Goal: Task Accomplishment & Management: Use online tool/utility

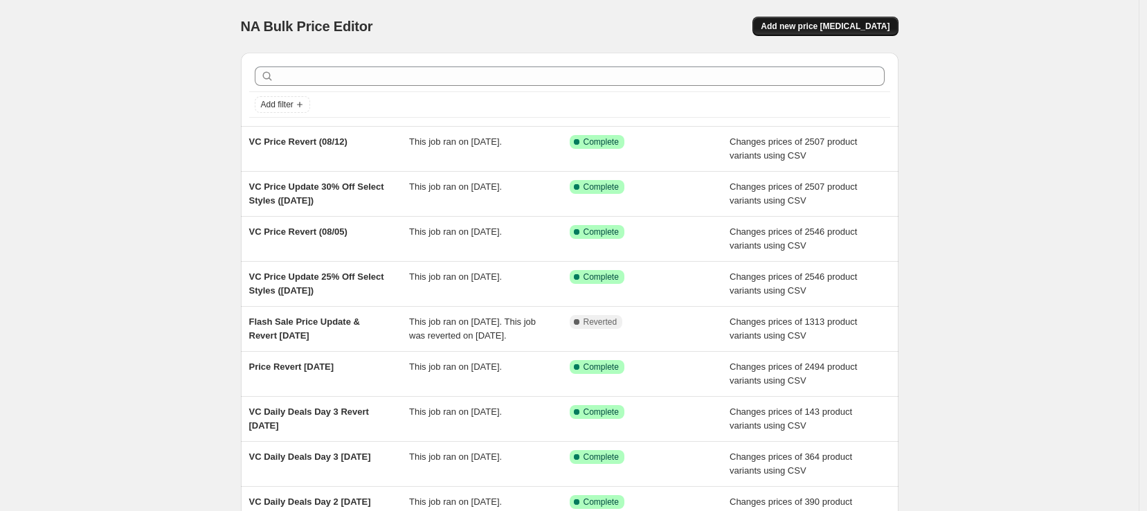
click at [835, 28] on span "Add new price [MEDICAL_DATA]" at bounding box center [825, 26] width 129 height 11
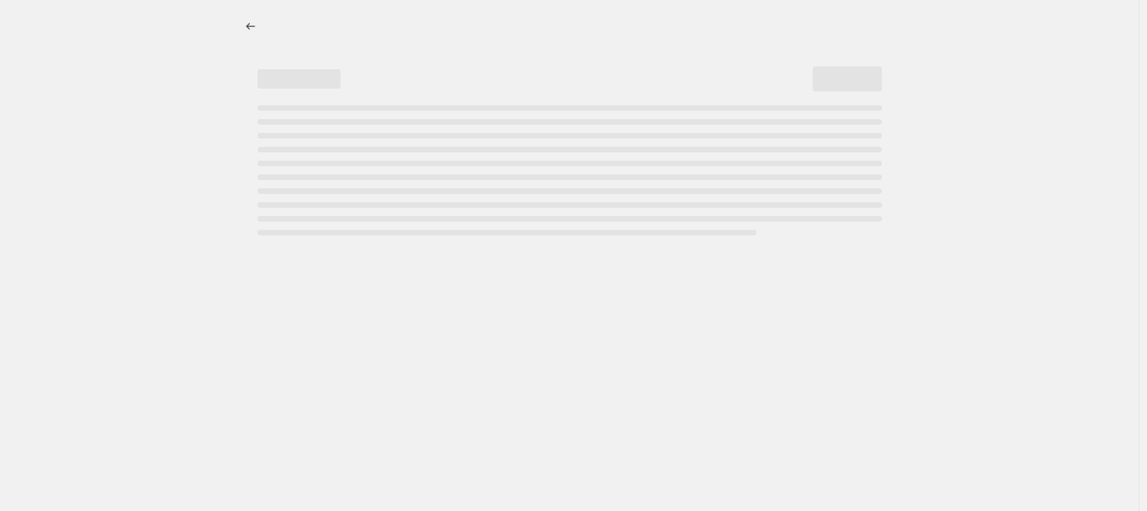
select select "percentage"
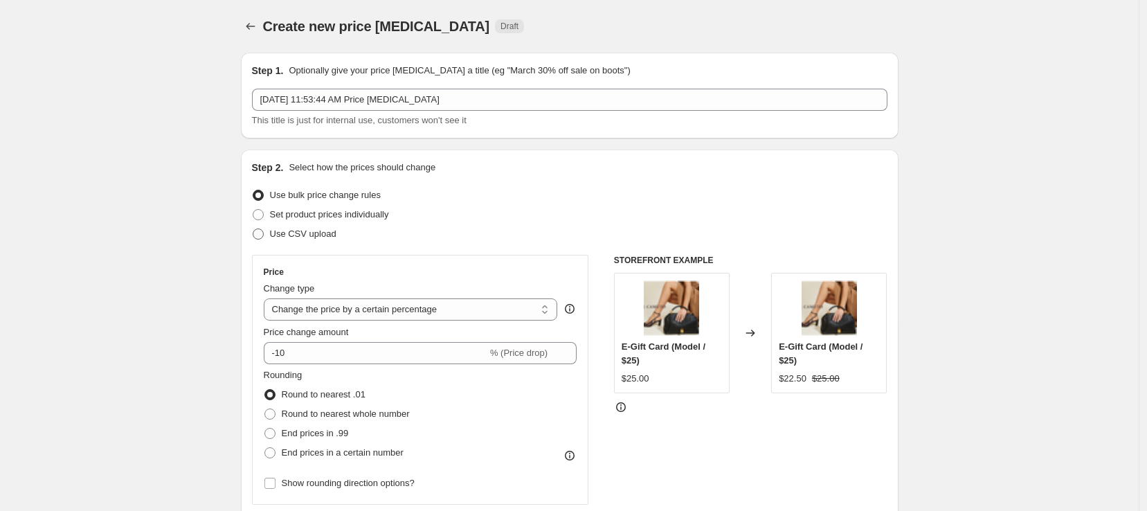
click at [295, 226] on label "Use CSV upload" at bounding box center [294, 233] width 84 height 19
click at [253, 228] on input "Use CSV upload" at bounding box center [253, 228] width 1 height 1
radio input "true"
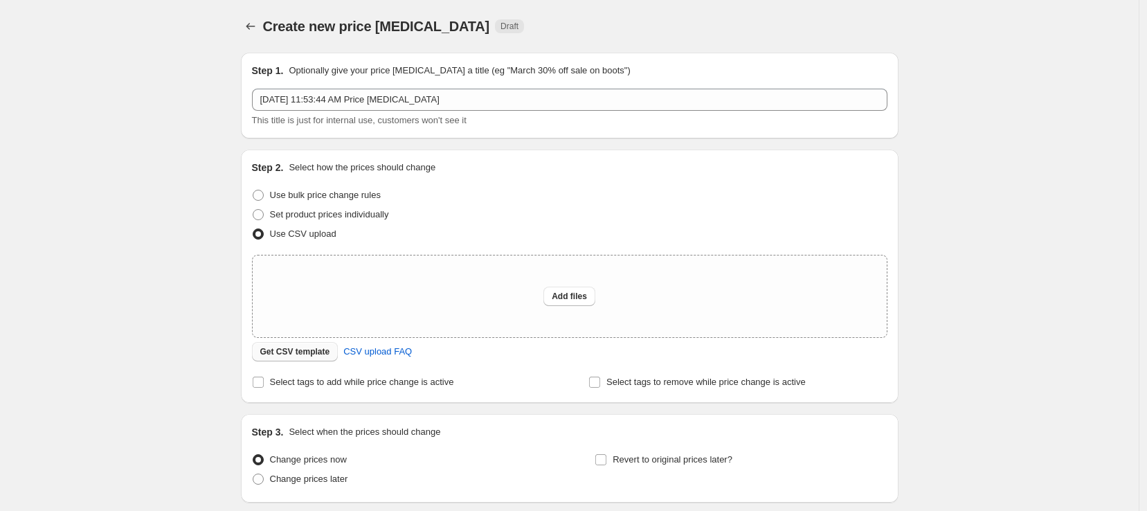
click at [296, 350] on span "Get CSV template" at bounding box center [295, 351] width 70 height 11
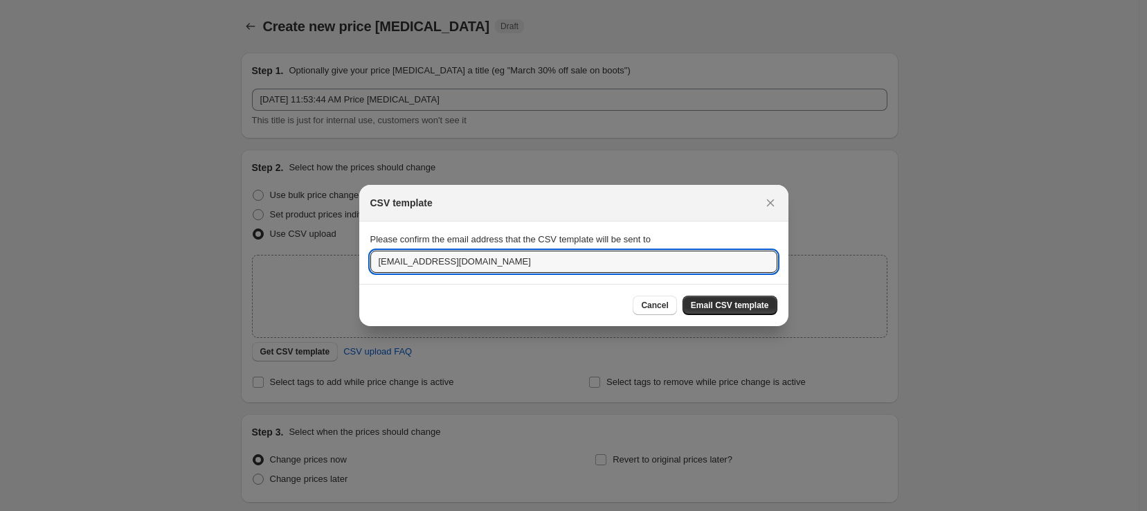
drag, startPoint x: 415, startPoint y: 266, endPoint x: 314, endPoint y: 249, distance: 103.1
type input "enadborski@authentic.com"
click at [730, 305] on span "Email CSV template" at bounding box center [730, 305] width 78 height 11
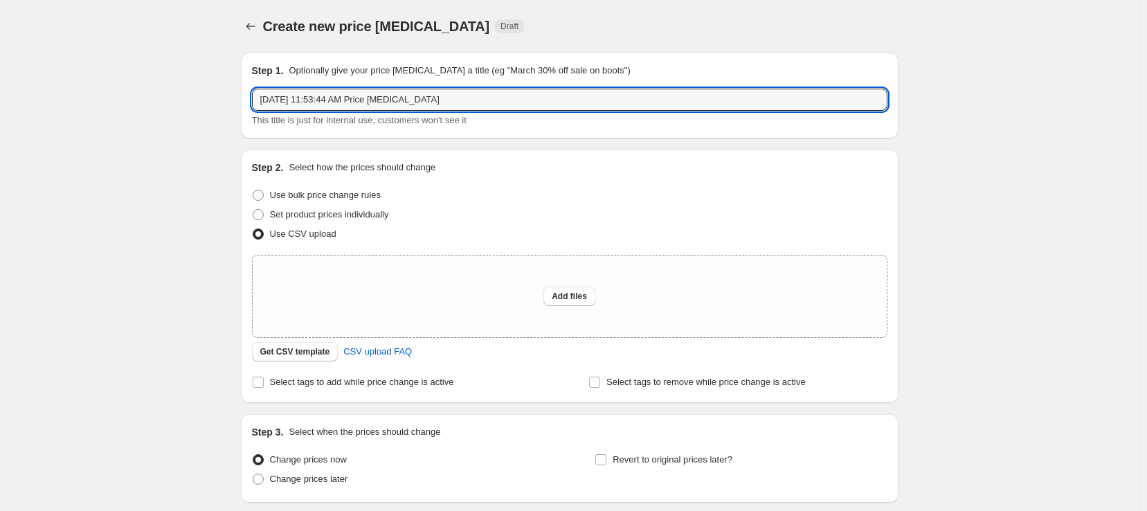
drag, startPoint x: 483, startPoint y: 107, endPoint x: 181, endPoint y: 100, distance: 301.9
click at [181, 100] on div "Create new price change job. This page is ready Create new price change job Dra…" at bounding box center [569, 308] width 1139 height 617
type input "VC 50% Off Sandals 8/15/2025"
click at [571, 306] on div "Add files" at bounding box center [570, 296] width 634 height 82
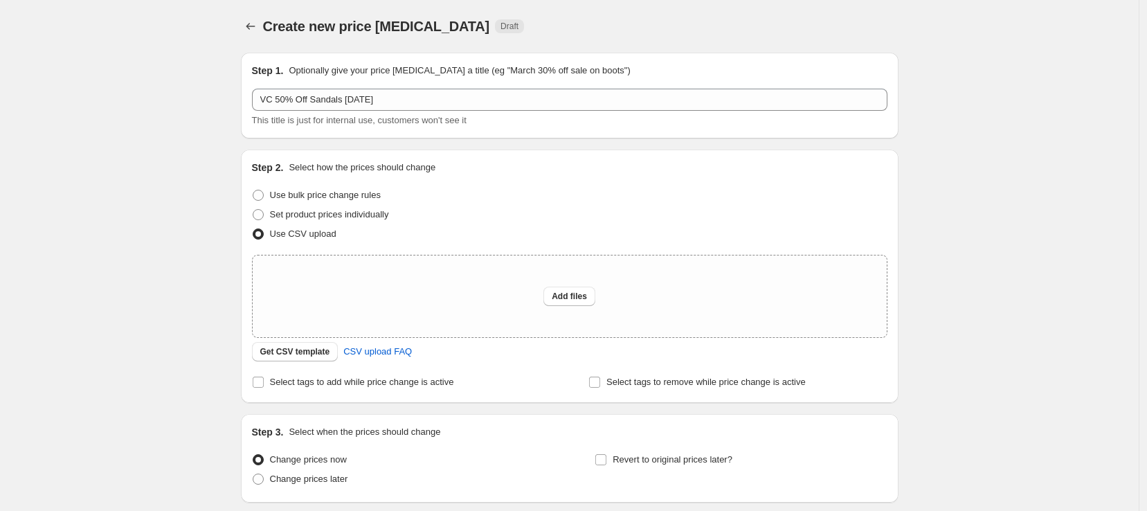
type input "C:\fakepath\VC 8162025 Promo Price Updates.csv"
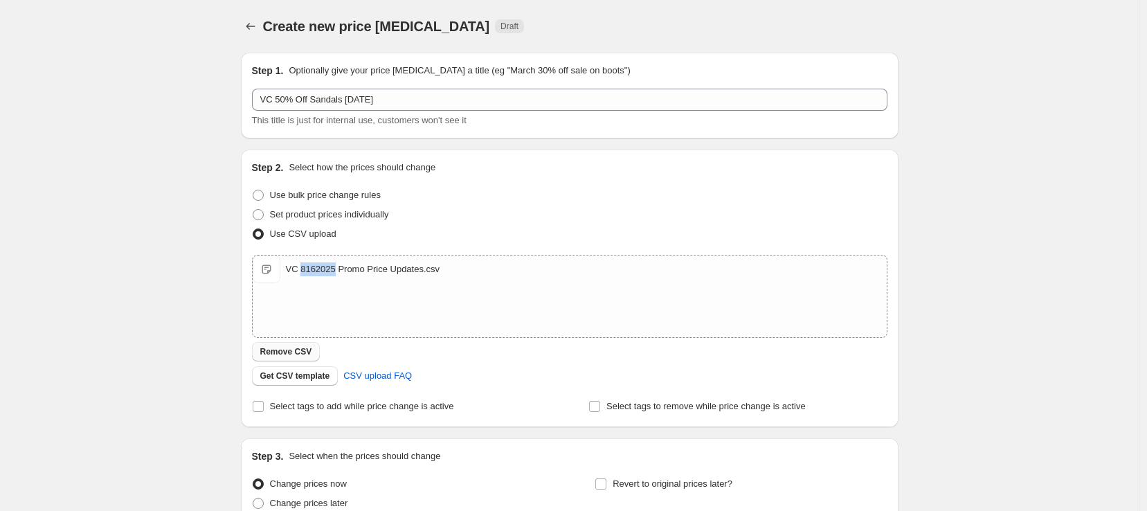
click at [296, 353] on span "Remove CSV" at bounding box center [286, 351] width 52 height 11
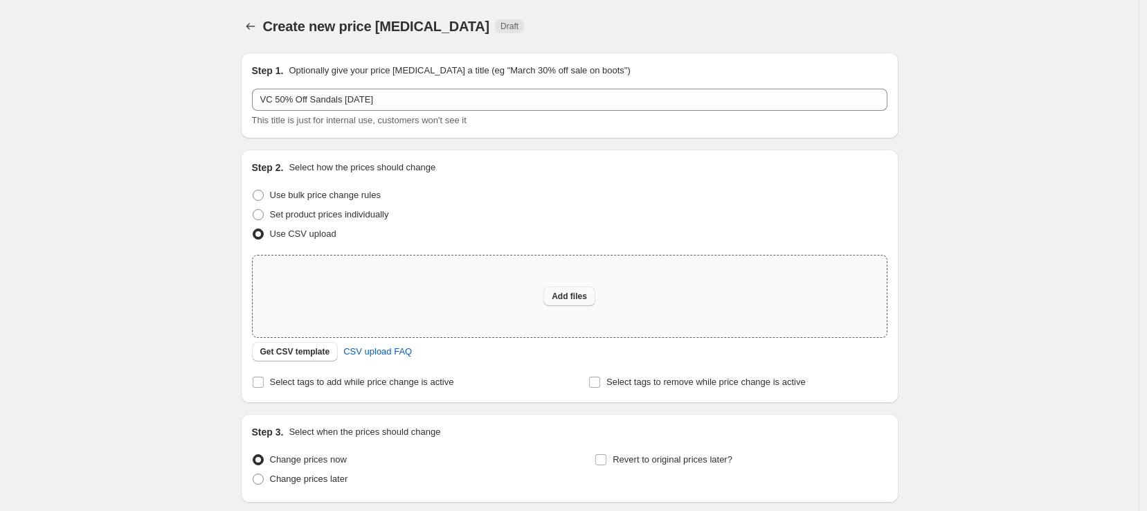
click at [568, 301] on span "Add files" at bounding box center [569, 296] width 35 height 11
type input "C:\fakepath\VC 8162025 Promo Price Updates.csv"
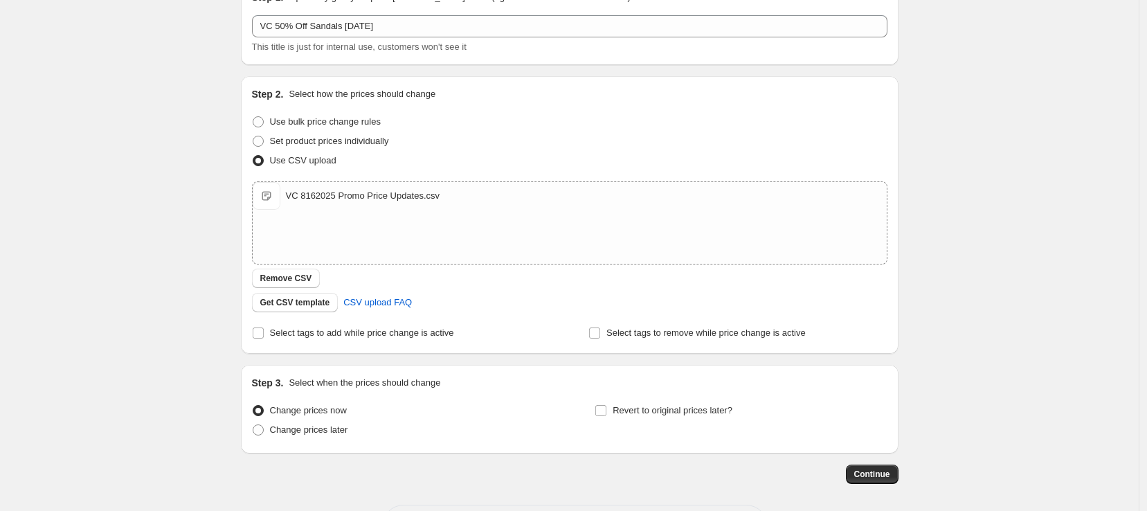
scroll to position [131, 0]
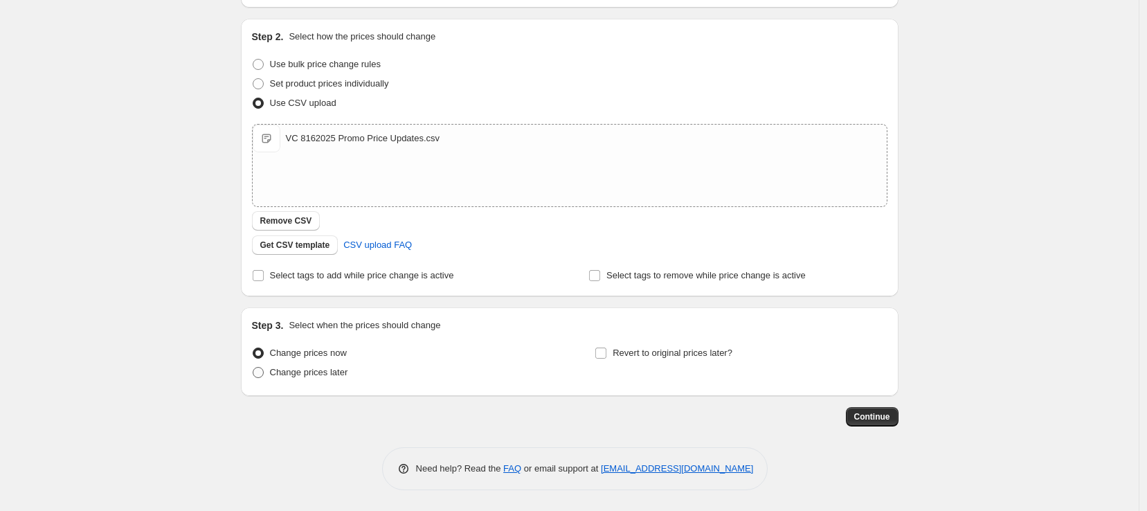
click at [308, 373] on span "Change prices later" at bounding box center [309, 372] width 78 height 10
click at [253, 368] on input "Change prices later" at bounding box center [253, 367] width 1 height 1
radio input "true"
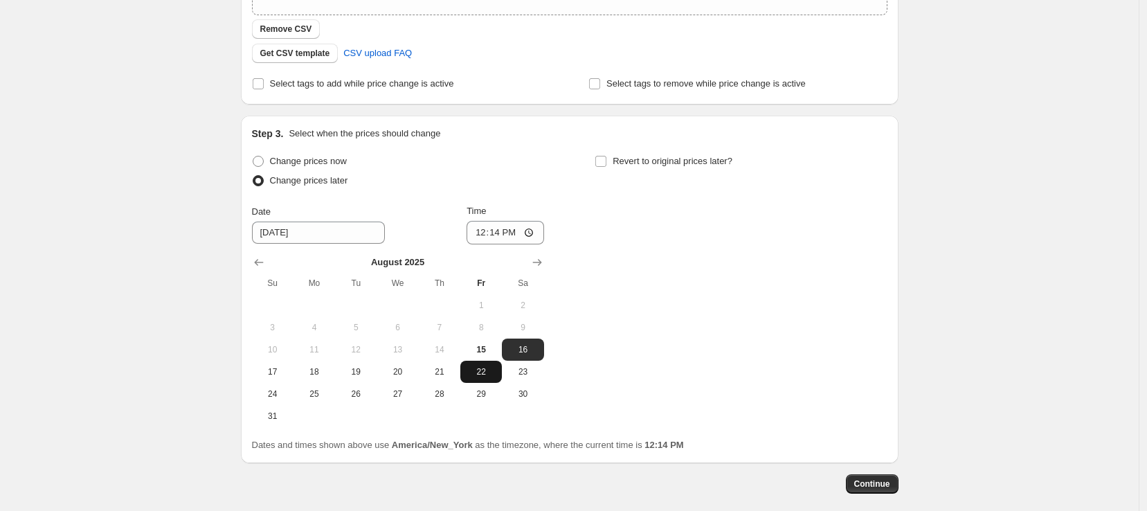
scroll to position [390, 0]
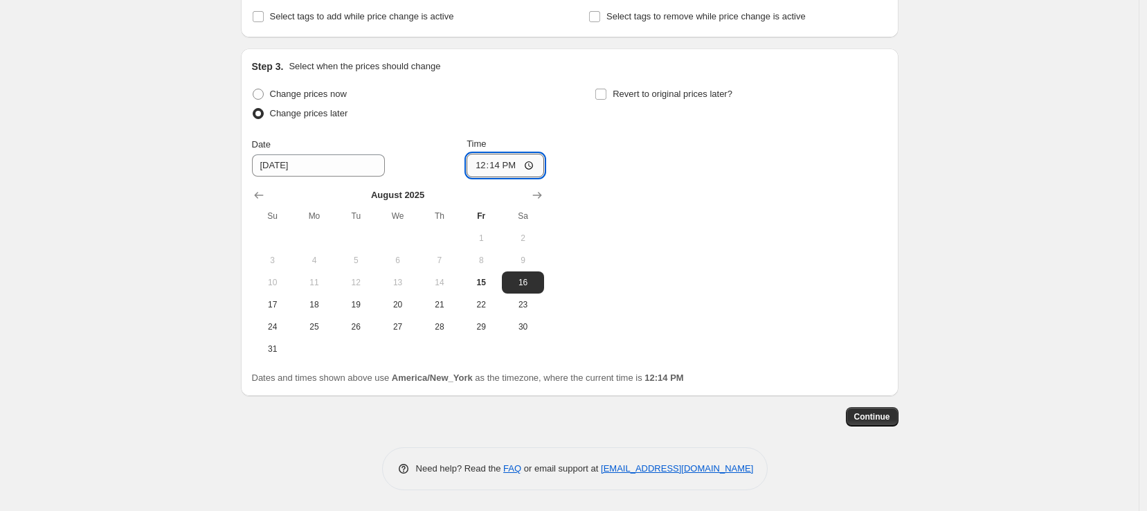
click at [484, 166] on input "12:14" at bounding box center [506, 166] width 78 height 24
click at [530, 166] on input "12:14" at bounding box center [506, 166] width 78 height 24
type input "08:50"
click at [728, 213] on div "Change prices now Change prices later Date 8/16/2025 Time 08:50 August 2025 Su …" at bounding box center [569, 221] width 635 height 275
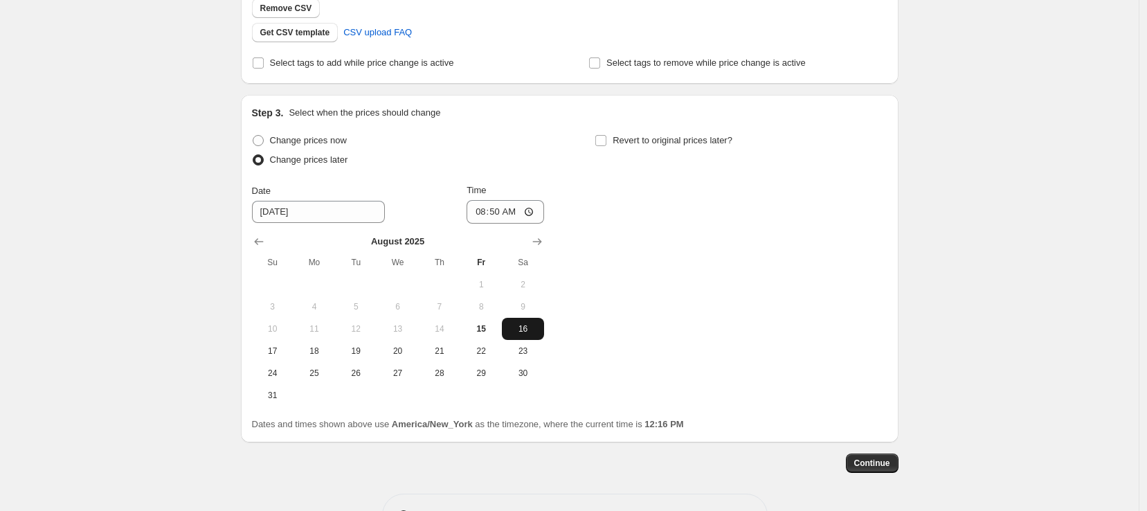
scroll to position [345, 0]
click at [864, 461] on span "Continue" at bounding box center [872, 461] width 36 height 11
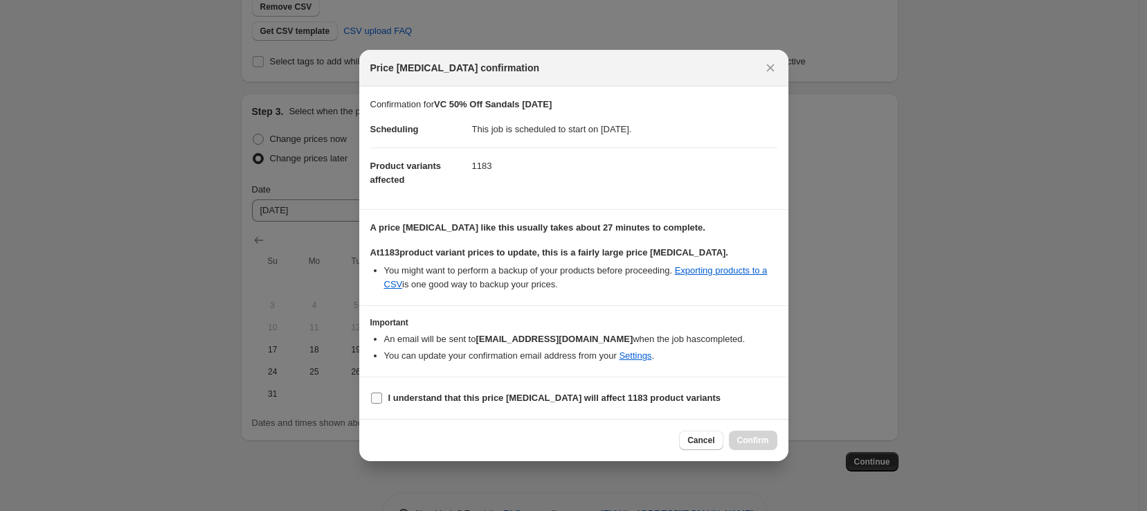
click at [445, 403] on b "I understand that this price change job will affect 1183 product variants" at bounding box center [554, 397] width 333 height 10
click at [382, 403] on input "I understand that this price change job will affect 1183 product variants" at bounding box center [376, 397] width 11 height 11
checkbox input "true"
click at [749, 442] on span "Confirm" at bounding box center [753, 440] width 32 height 11
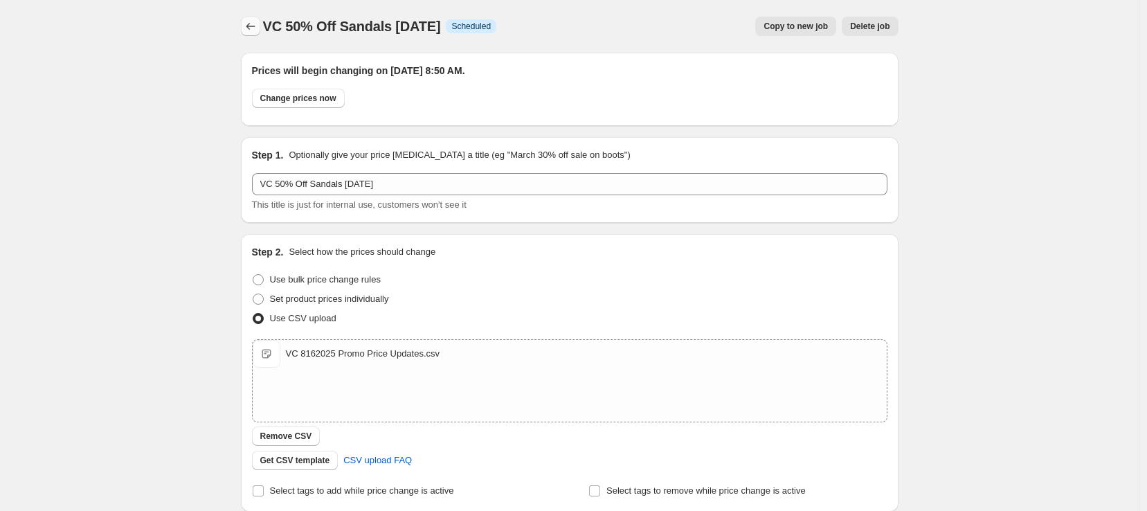
click at [260, 29] on button "Price change jobs" at bounding box center [250, 26] width 19 height 19
